Goal: Task Accomplishment & Management: Use online tool/utility

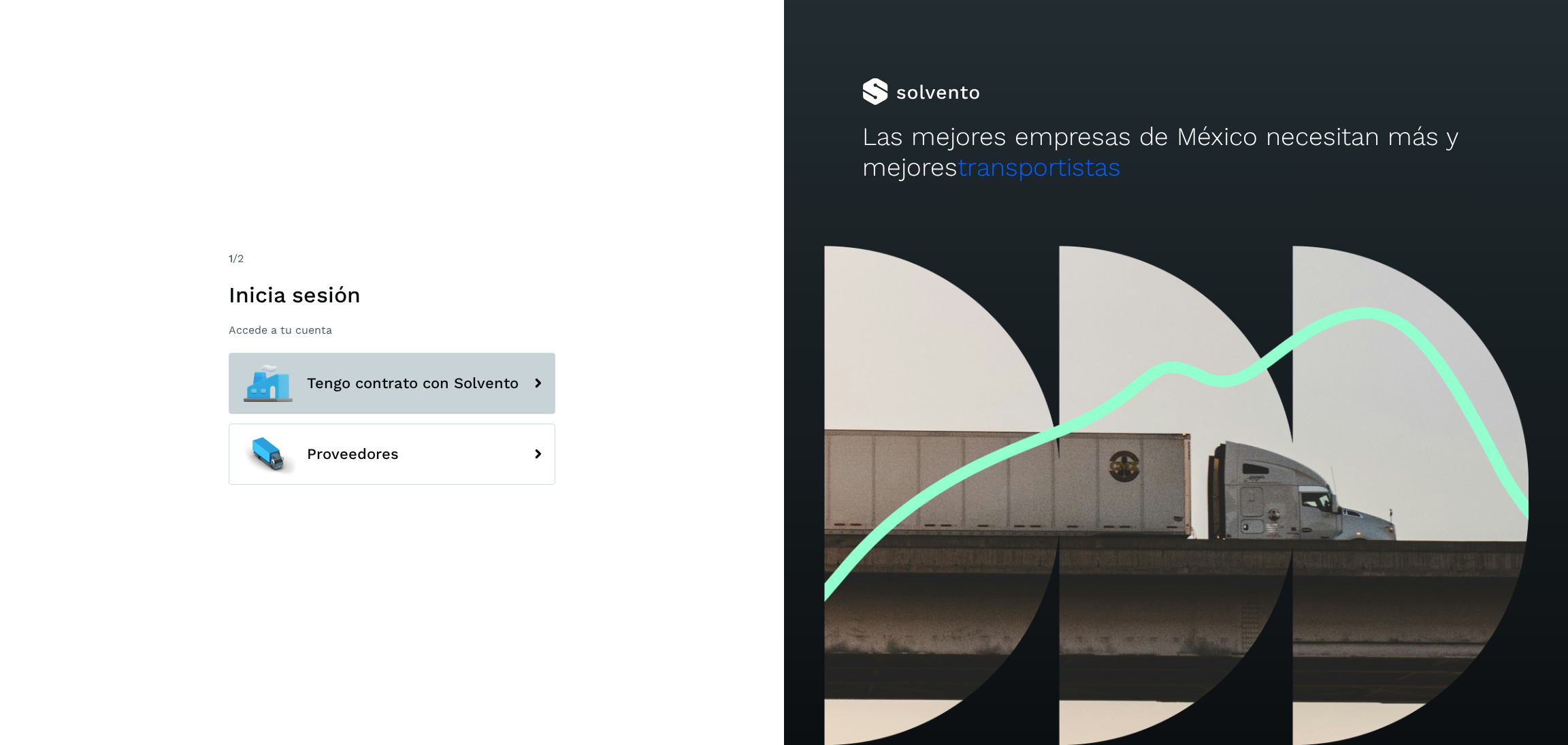
drag, startPoint x: 379, startPoint y: 316, endPoint x: 426, endPoint y: 356, distance: 61.7
click at [426, 356] on button "Tengo contrato con Solvento" at bounding box center [392, 384] width 326 height 61
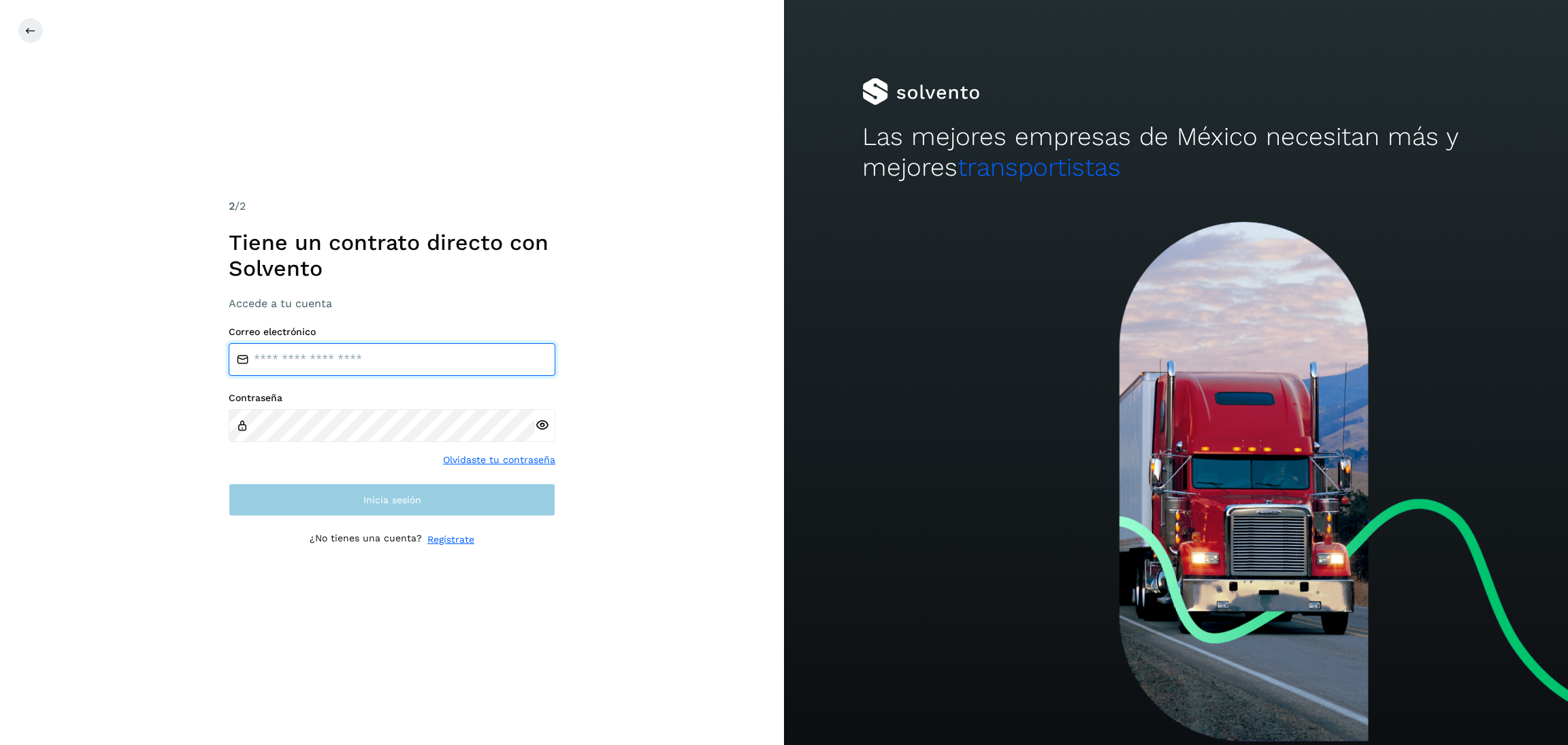
type input "**********"
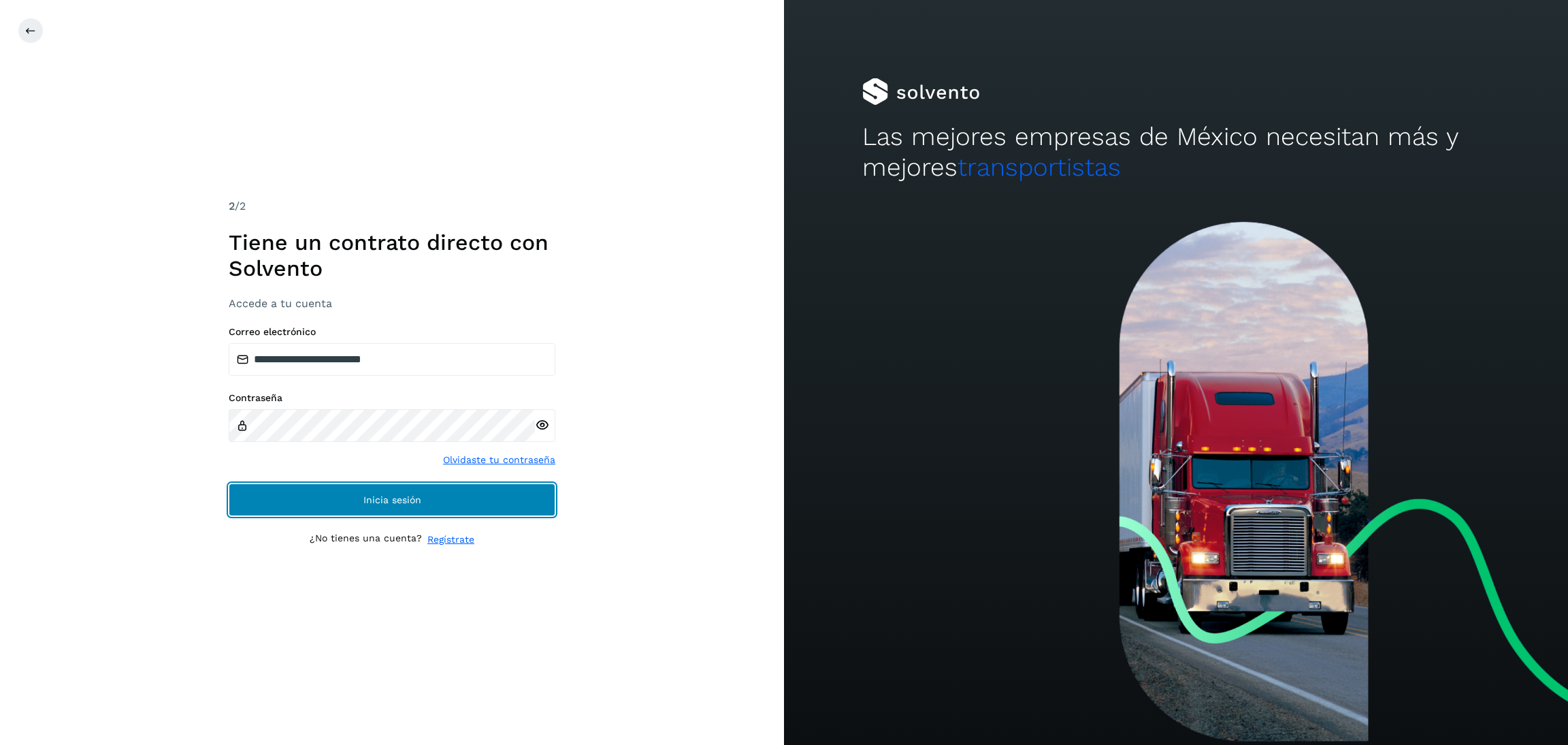
click at [433, 511] on button "Inicia sesión" at bounding box center [392, 499] width 326 height 32
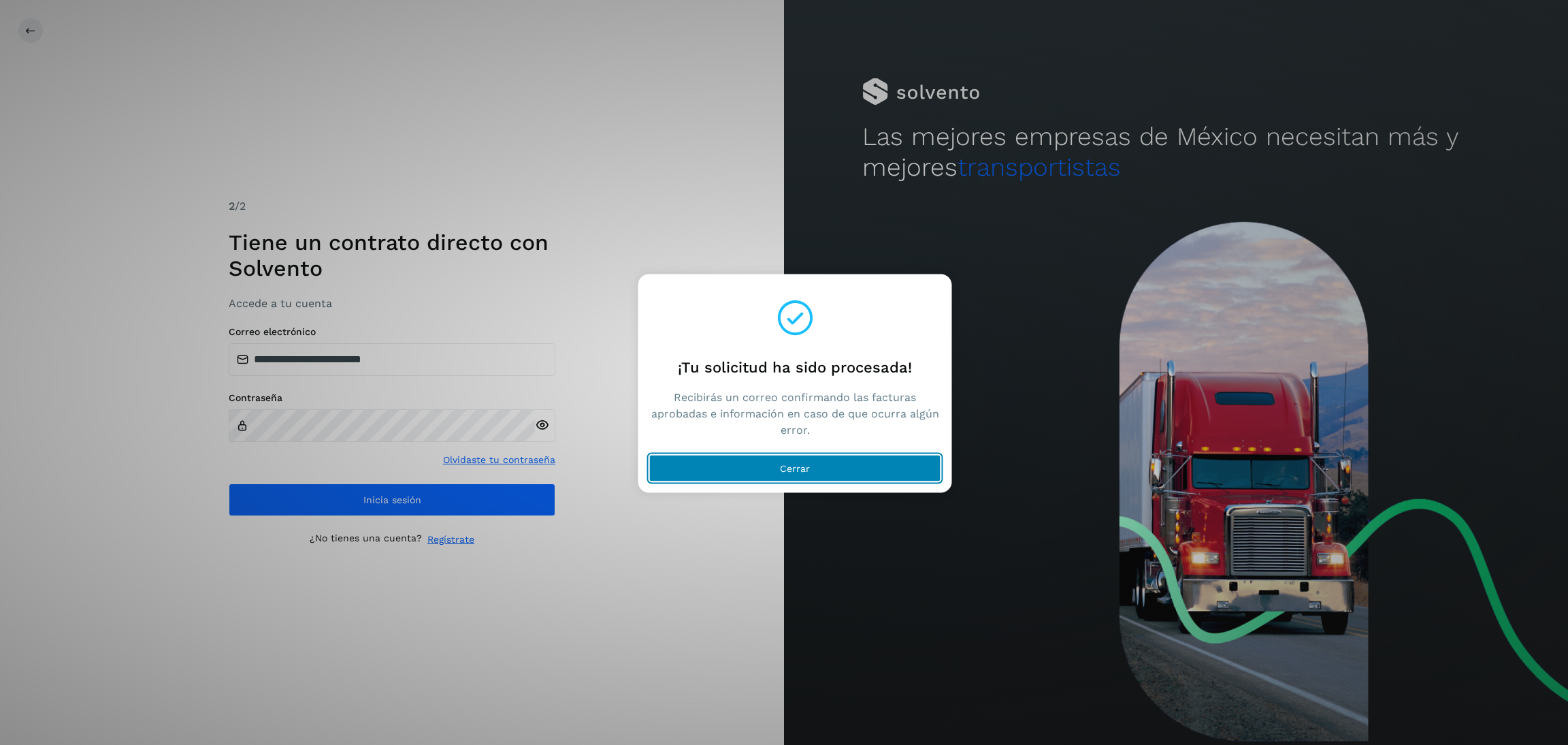
click at [848, 478] on button "Cerrar" at bounding box center [795, 468] width 292 height 27
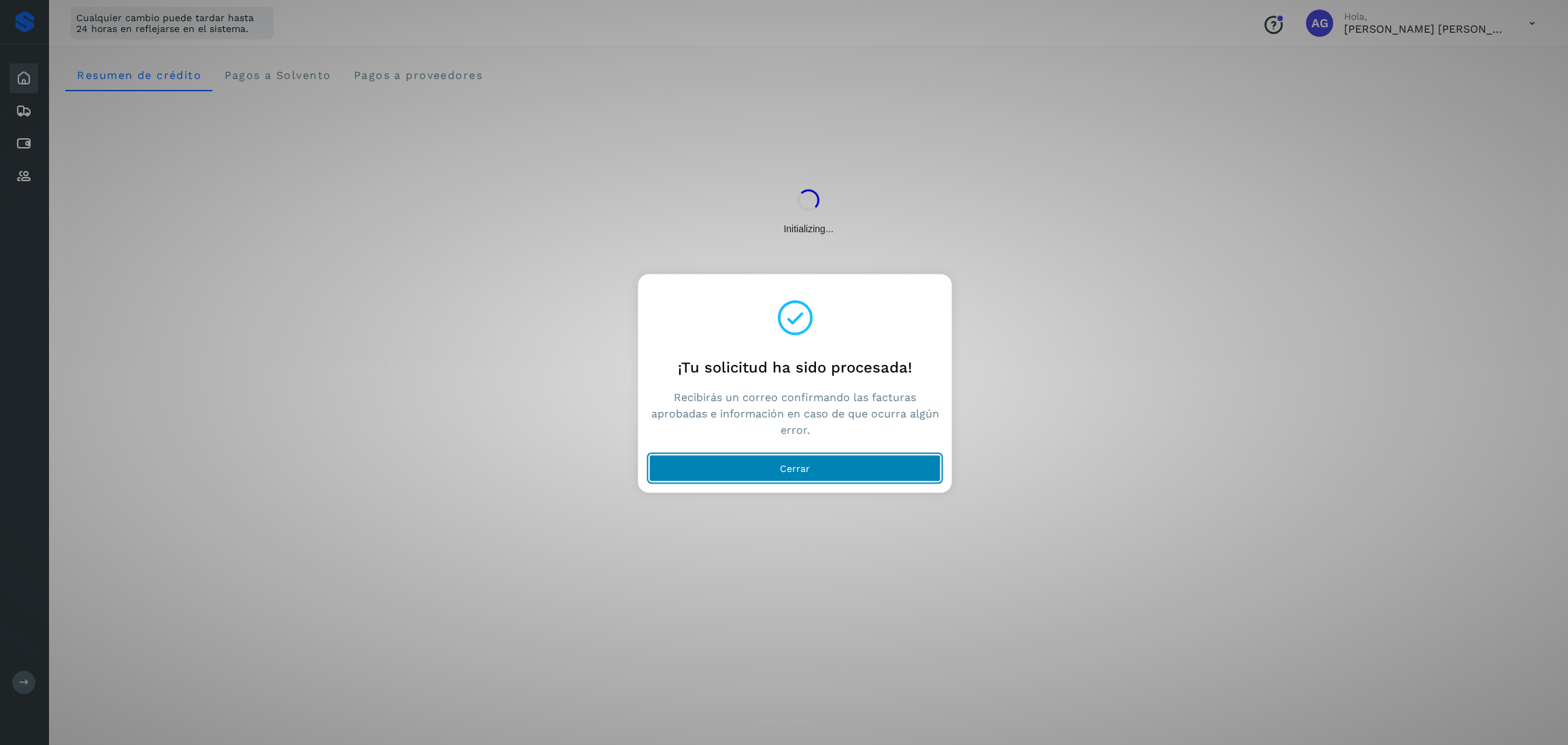
click at [728, 469] on button "Cerrar" at bounding box center [795, 468] width 292 height 27
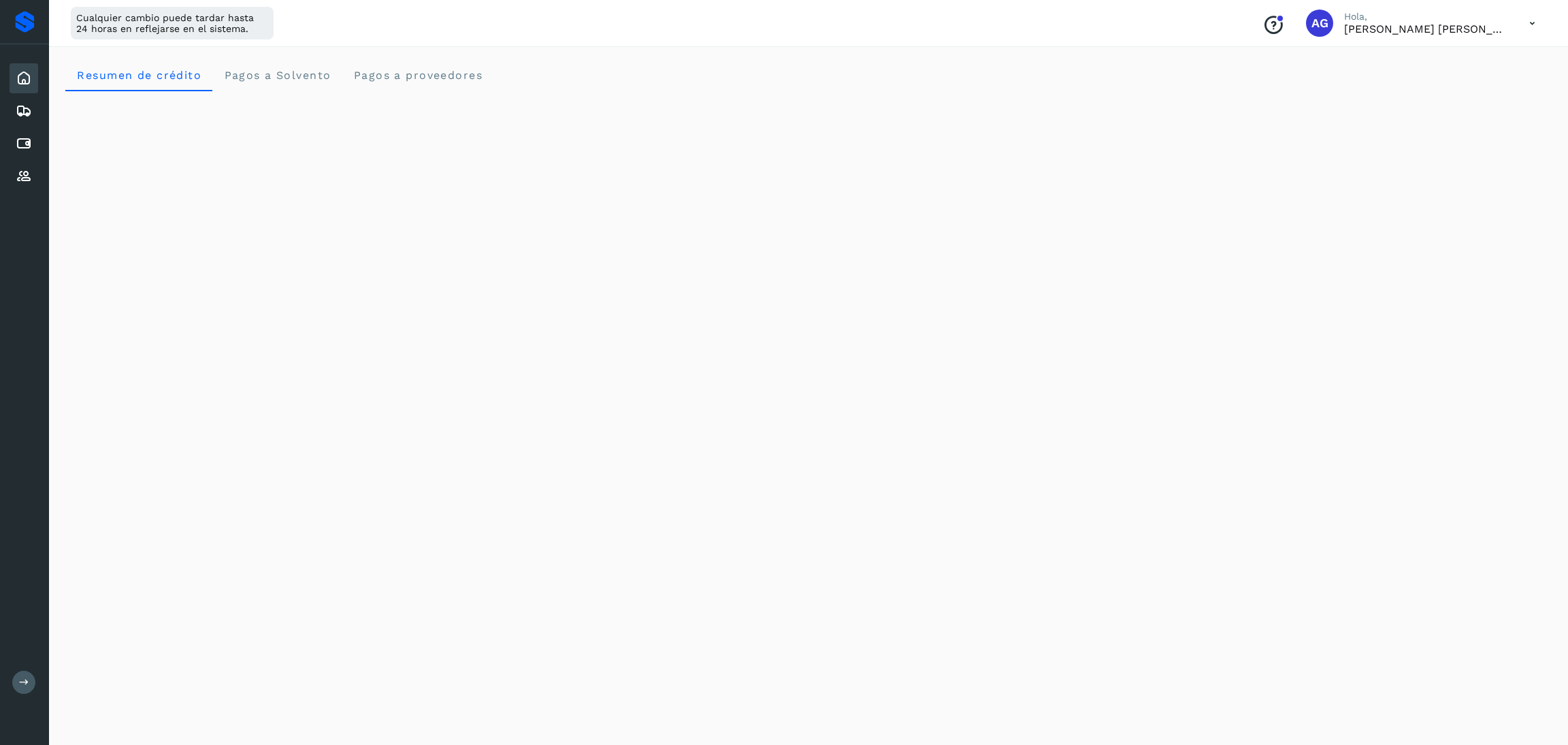
click at [7, 77] on div "Inicio Embarques Cuentas por pagar Proveedores" at bounding box center [24, 127] width 49 height 166
click at [17, 82] on icon at bounding box center [24, 79] width 17 height 17
click at [28, 17] on div at bounding box center [25, 22] width 20 height 22
